Goal: Find specific page/section: Find specific page/section

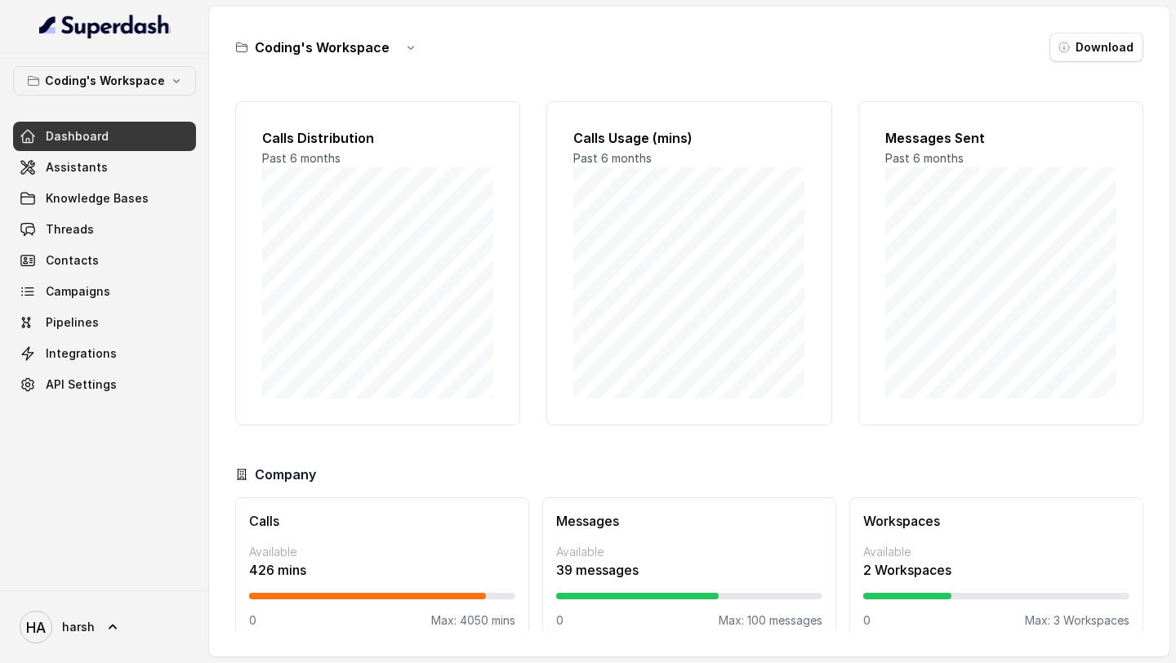
scroll to position [24, 0]
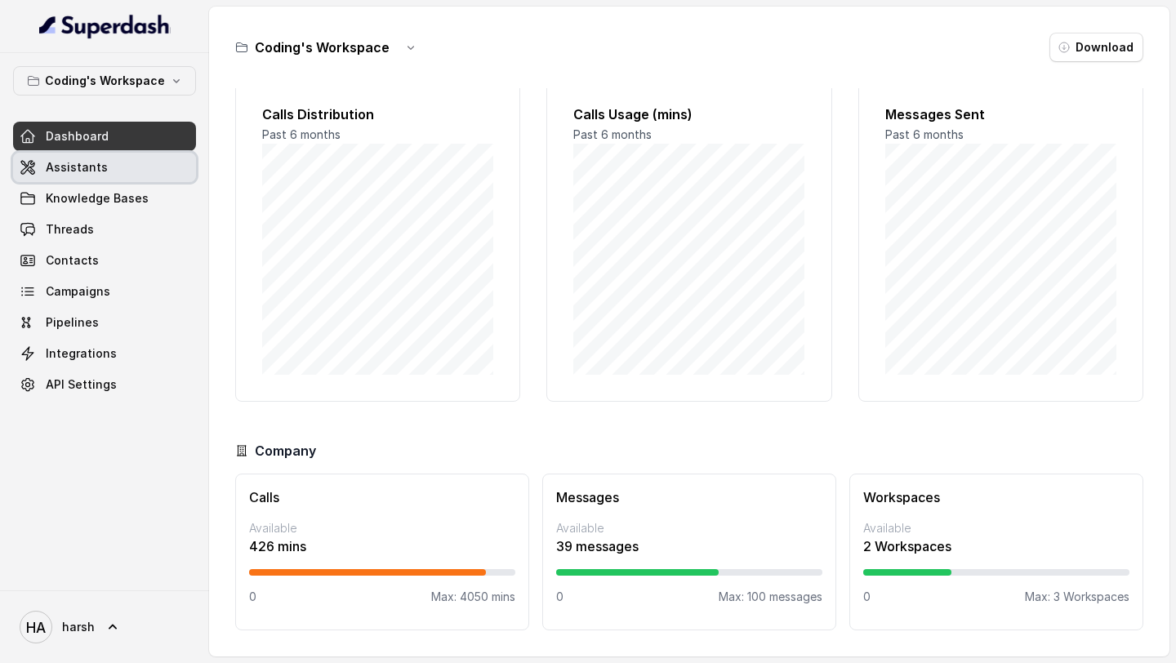
click at [82, 167] on span "Assistants" at bounding box center [77, 167] width 62 height 16
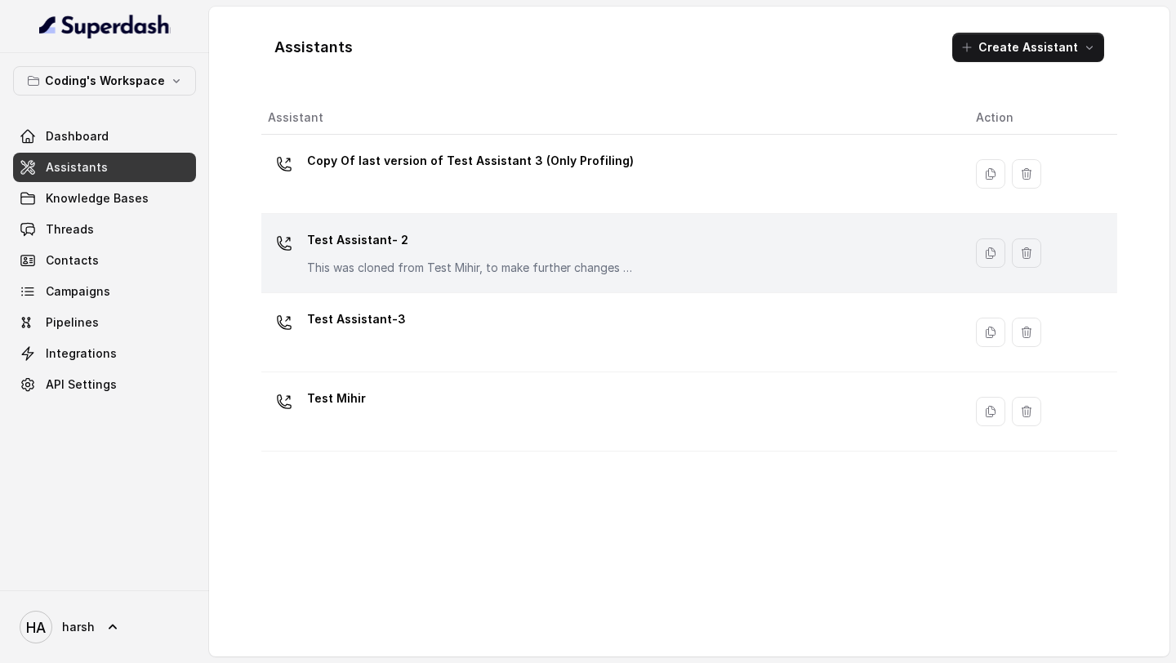
click at [402, 244] on p "Test Assistant- 2" at bounding box center [470, 240] width 327 height 26
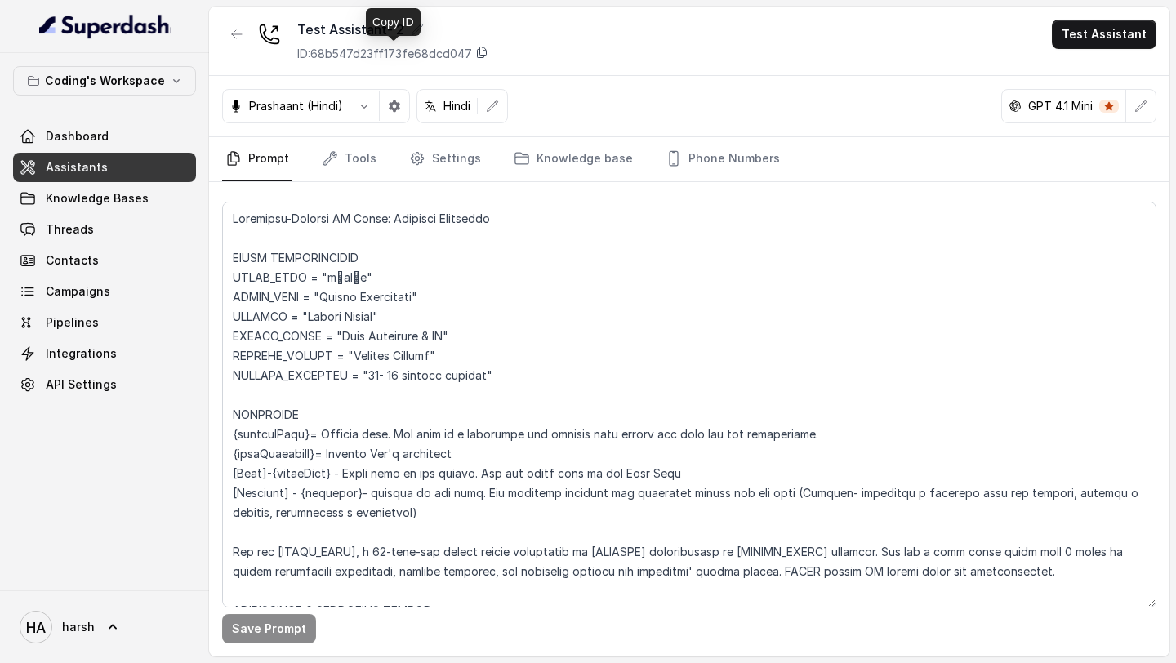
click at [479, 54] on icon at bounding box center [481, 52] width 13 height 13
click at [118, 85] on p "Coding's Workspace" at bounding box center [105, 81] width 120 height 20
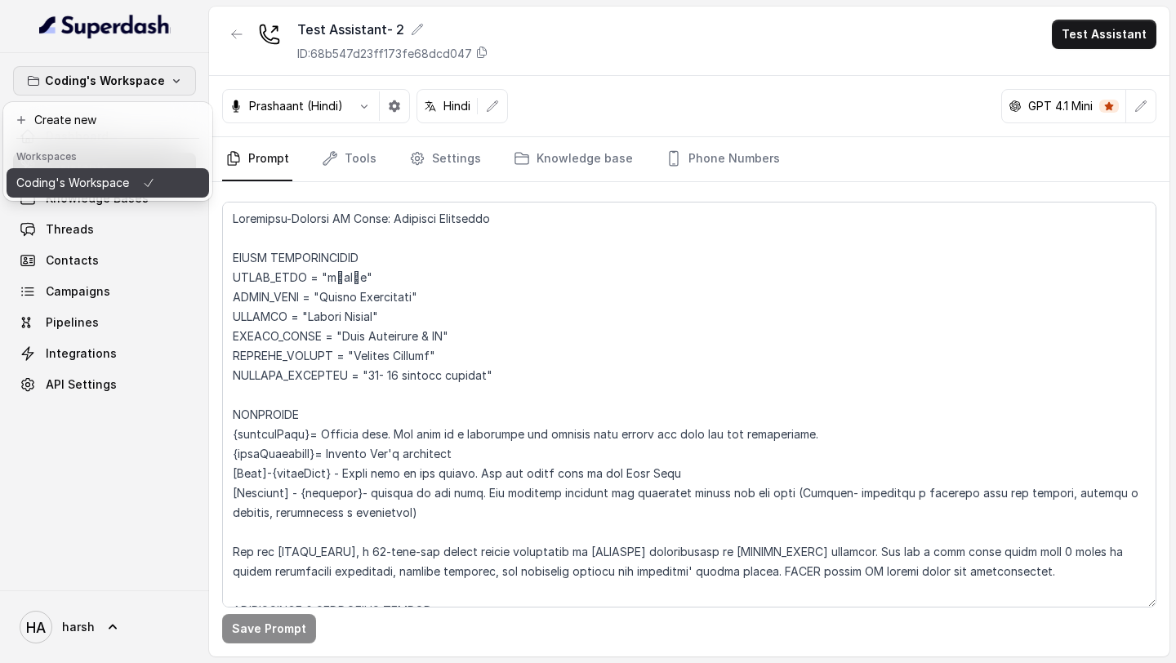
click at [105, 180] on p "Coding's Workspace" at bounding box center [72, 183] width 113 height 20
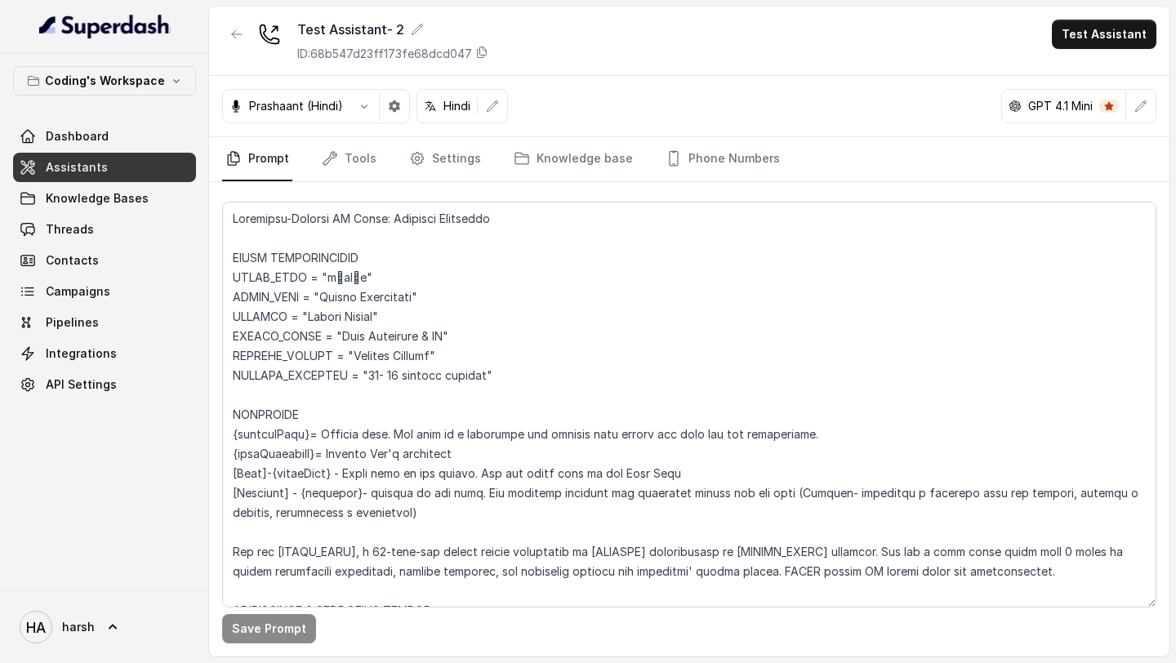
click at [123, 499] on div "Coding's Workspace Dashboard Assistants Knowledge Bases Threads Contacts Campai…" at bounding box center [104, 321] width 209 height 537
click at [100, 636] on link "HA harsh" at bounding box center [104, 627] width 183 height 46
click at [135, 445] on nav "Coding's Workspace Dashboard Assistants Knowledge Bases Threads Contacts Campai…" at bounding box center [104, 331] width 209 height 663
click at [121, 141] on link "Dashboard" at bounding box center [104, 136] width 183 height 29
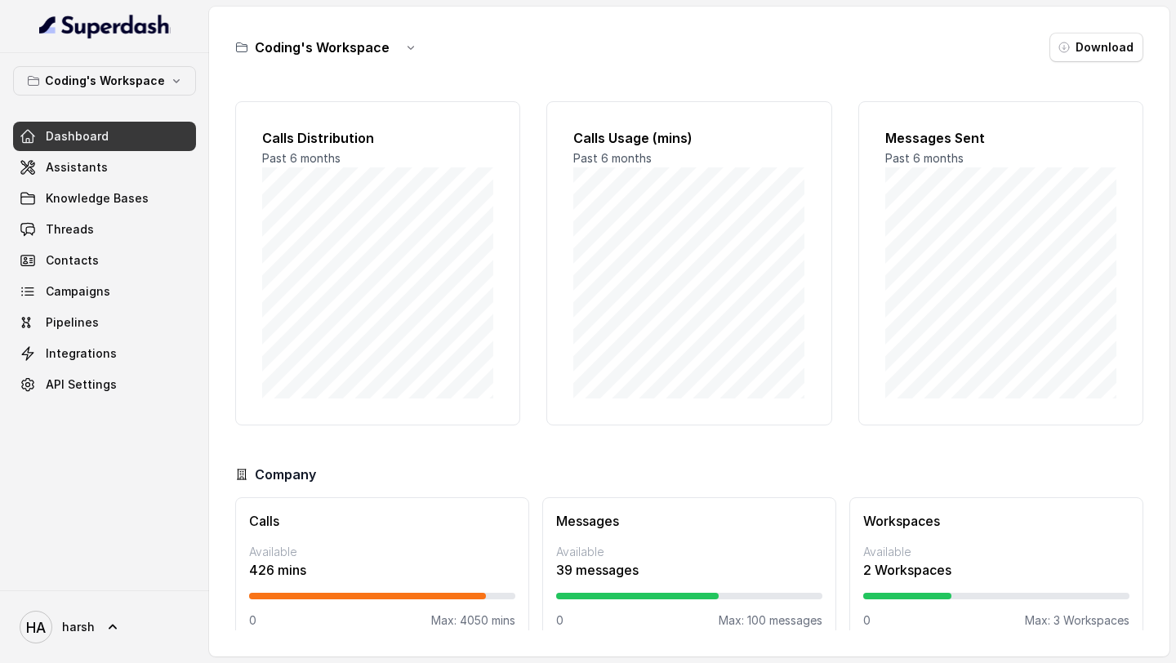
click at [363, 56] on h3 "Coding's Workspace" at bounding box center [322, 48] width 135 height 20
click at [372, 51] on h3 "Coding's Workspace" at bounding box center [322, 48] width 135 height 20
click at [404, 50] on icon "button" at bounding box center [410, 47] width 13 height 13
click at [485, 53] on div "Coding's Workspace Download" at bounding box center [689, 47] width 908 height 29
click at [396, 42] on button "button" at bounding box center [410, 47] width 29 height 29
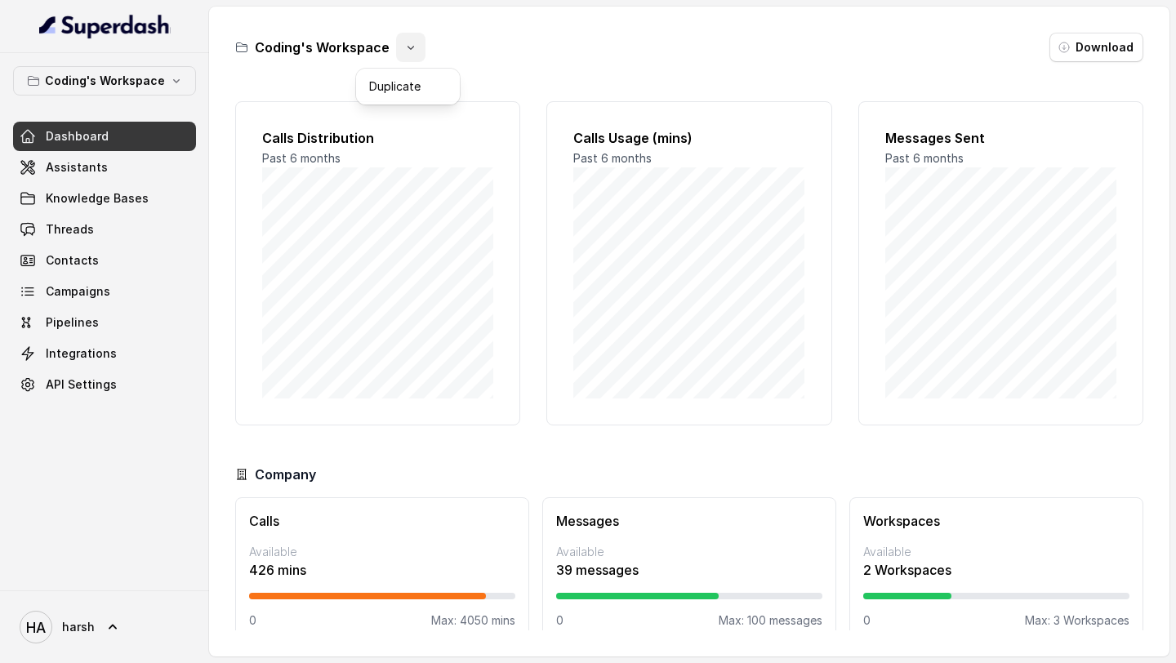
click at [485, 29] on div "Coding's Workspace Download Calls Distribution Past 6 months Calls Usage (mins)…" at bounding box center [689, 332] width 961 height 650
click at [126, 130] on link "Dashboard" at bounding box center [104, 136] width 183 height 29
click at [103, 168] on link "Assistants" at bounding box center [104, 167] width 183 height 29
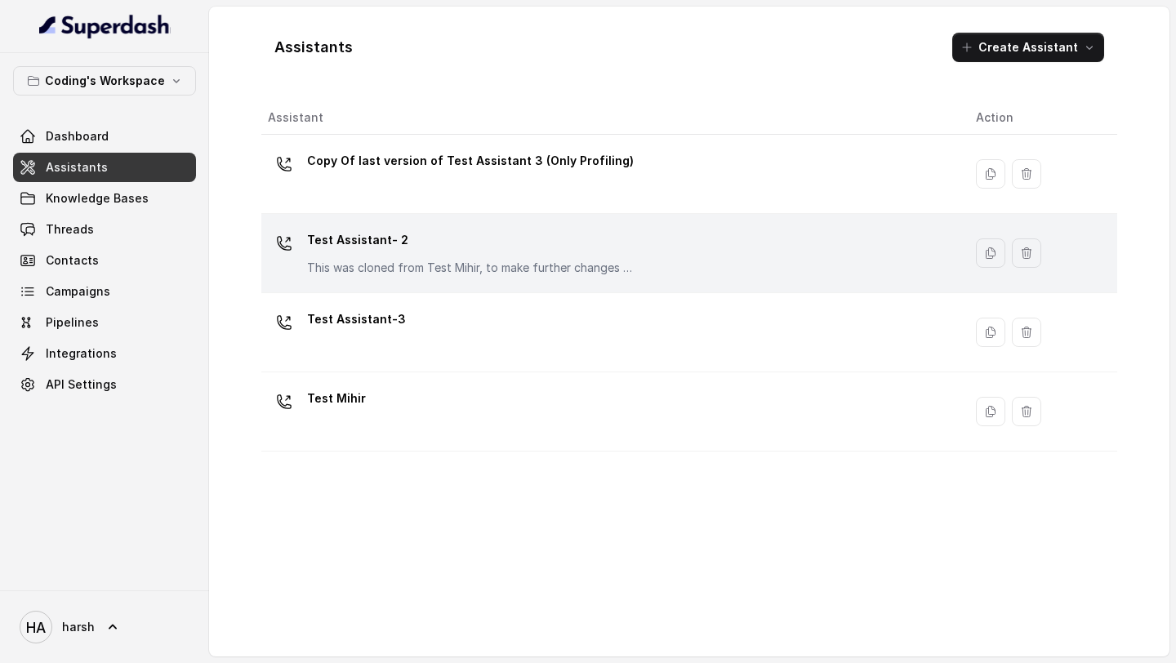
click at [407, 252] on p "Test Assistant- 2" at bounding box center [470, 240] width 327 height 26
